Goal: Information Seeking & Learning: Check status

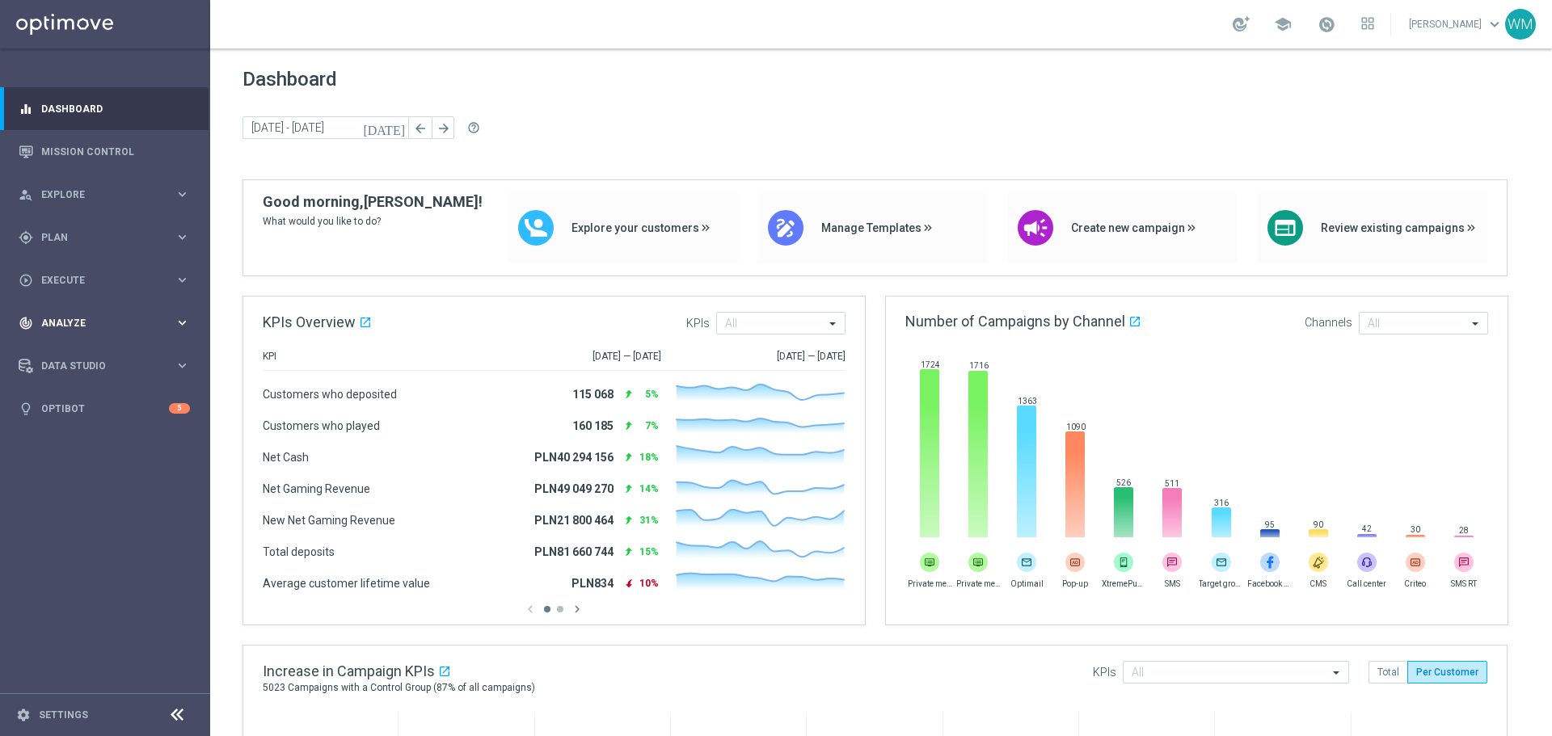
click at [62, 307] on div "track_changes Analyze keyboard_arrow_right" at bounding box center [104, 322] width 209 height 43
click at [82, 352] on link "Customer 360" at bounding box center [105, 356] width 126 height 13
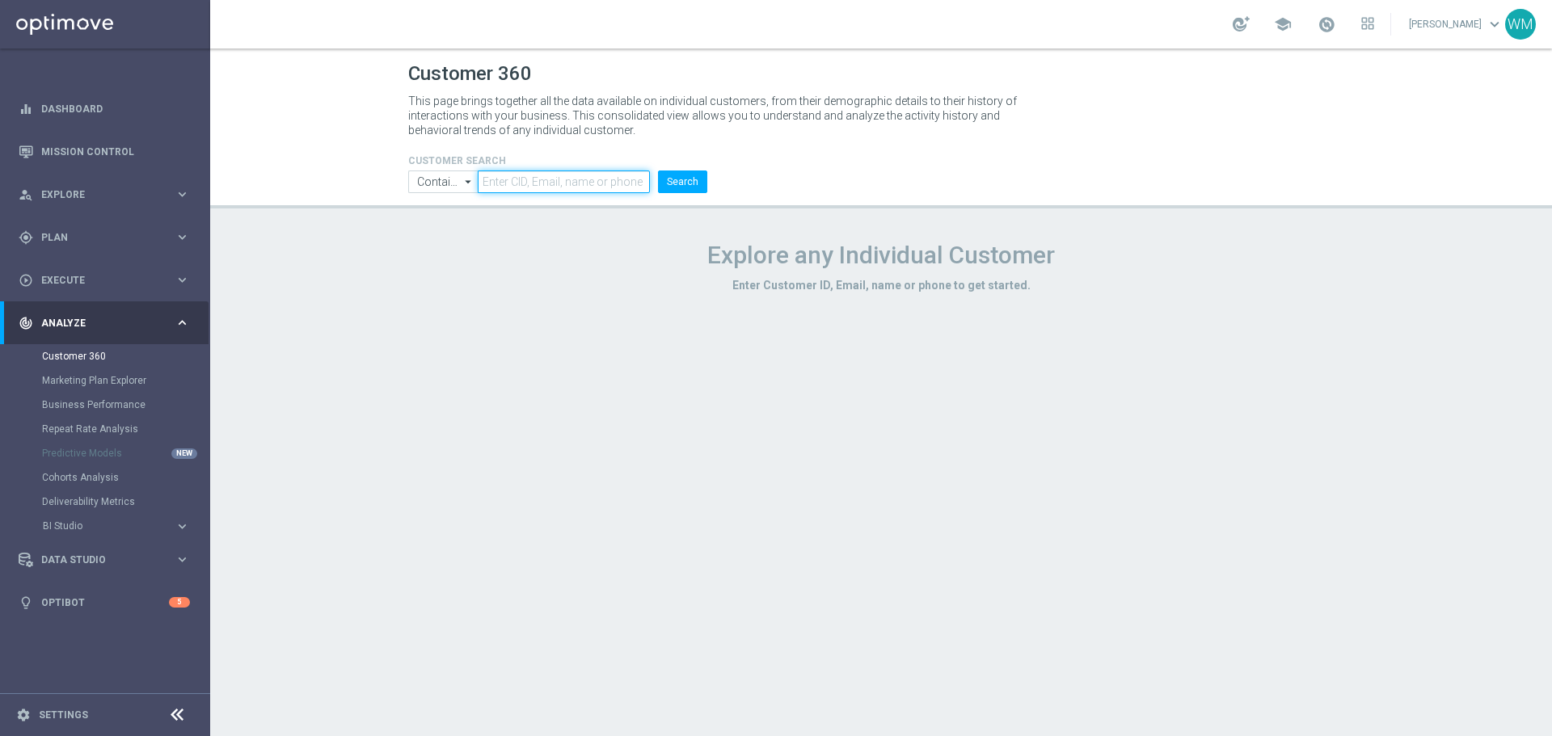
click at [591, 180] on input "text" at bounding box center [564, 182] width 172 height 23
paste input "3375994"
type input "3375994"
click at [680, 171] on button "Search" at bounding box center [682, 182] width 49 height 23
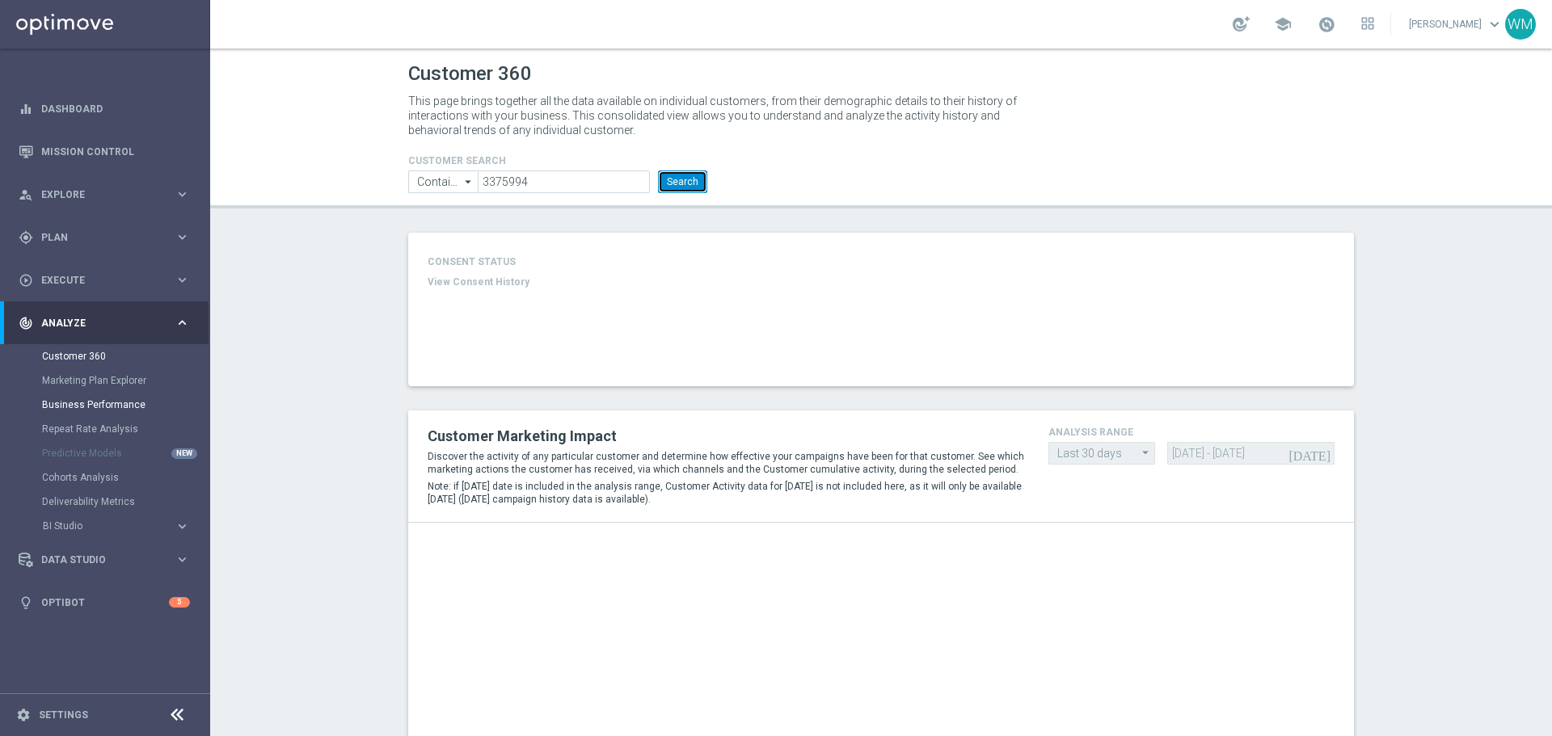
type input "Deposit Amount"
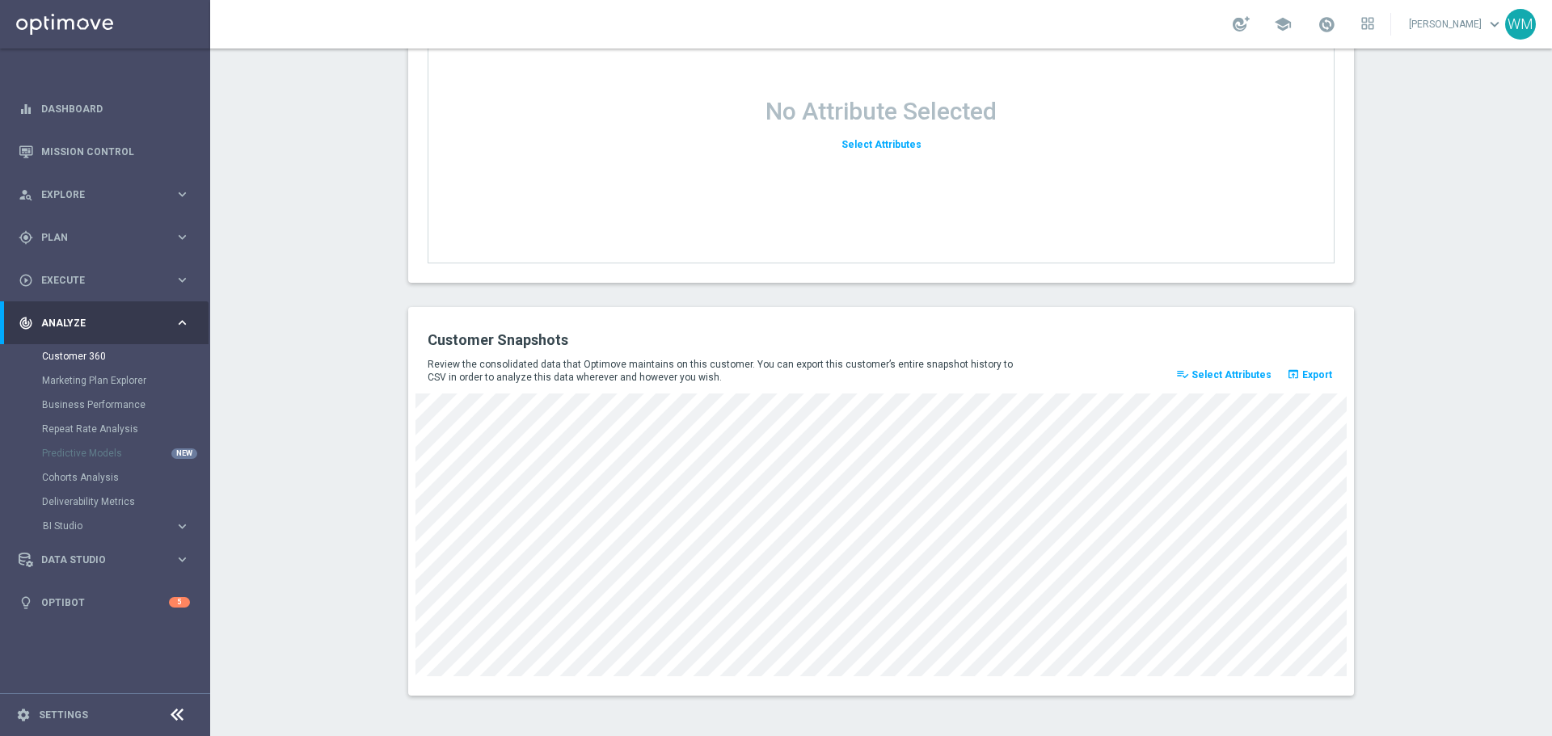
scroll to position [2069, 0]
